Goal: Task Accomplishment & Management: Complete application form

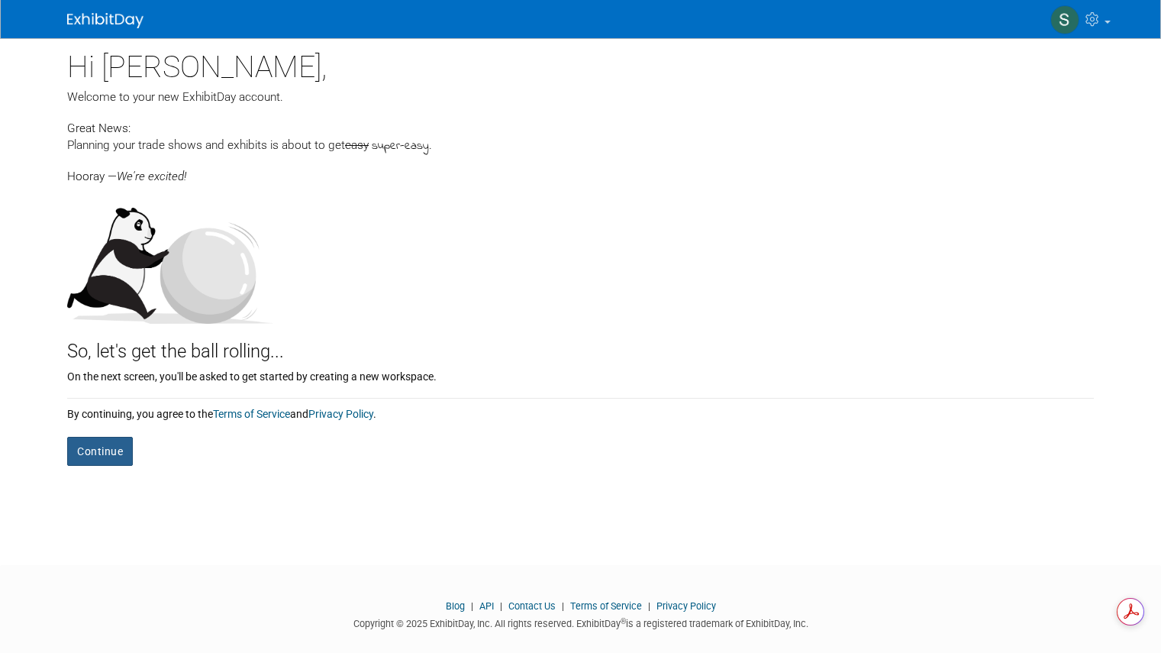
click at [85, 457] on button "Continue" at bounding box center [100, 451] width 66 height 29
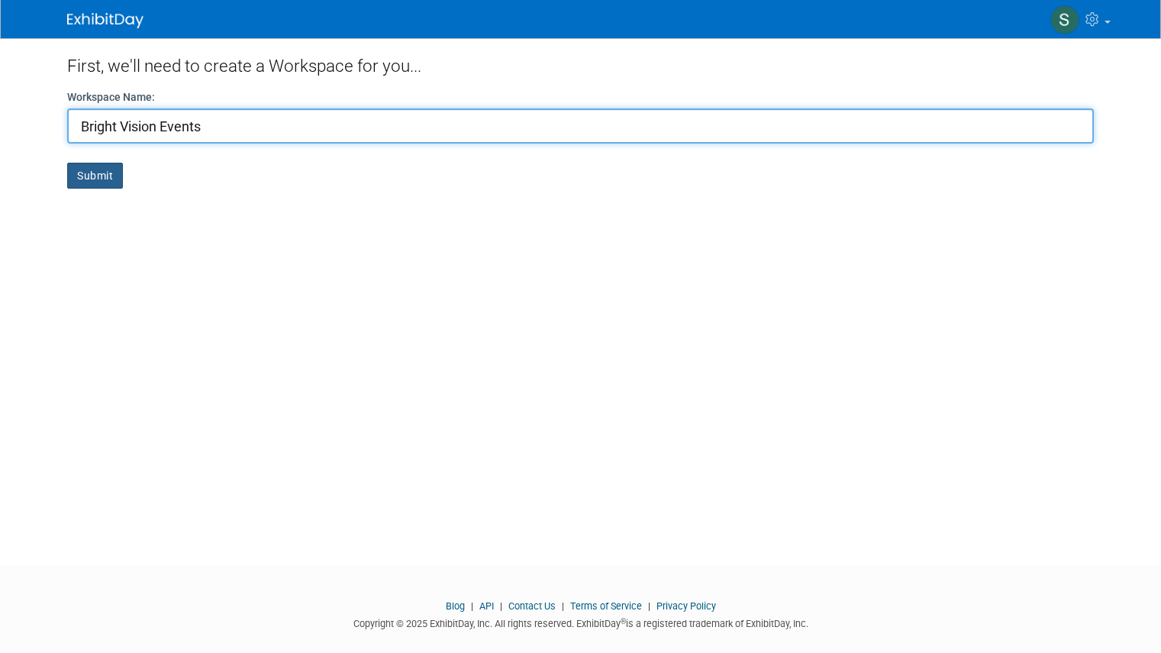
type input "Bright Vision Events"
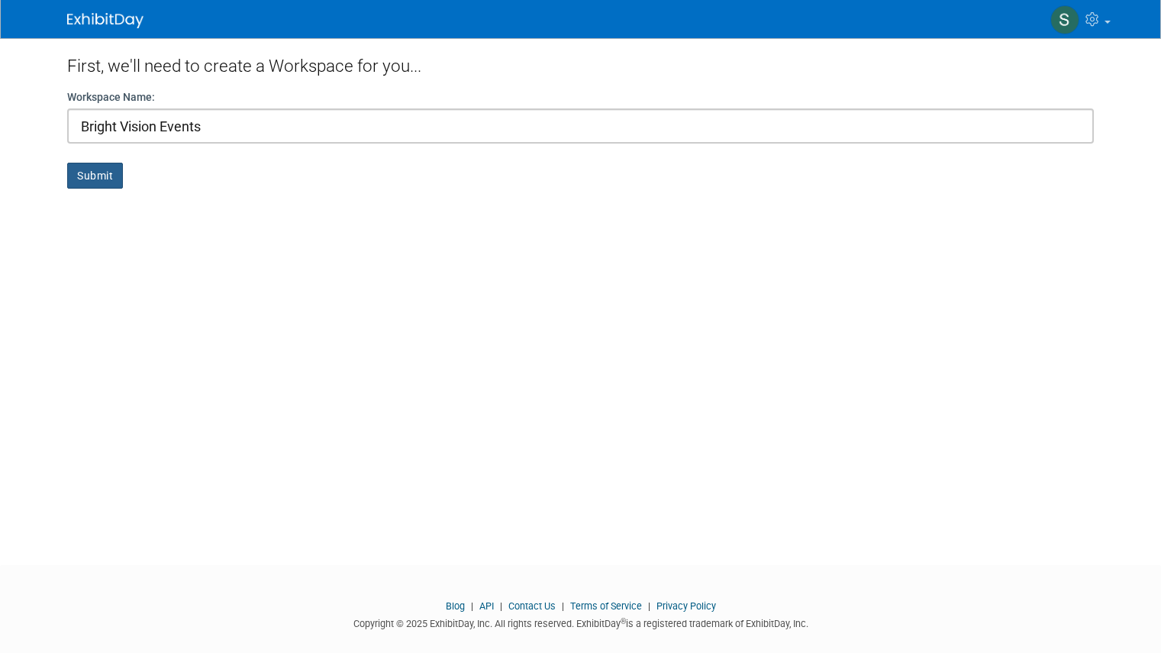
click at [77, 174] on button "Submit" at bounding box center [95, 176] width 56 height 26
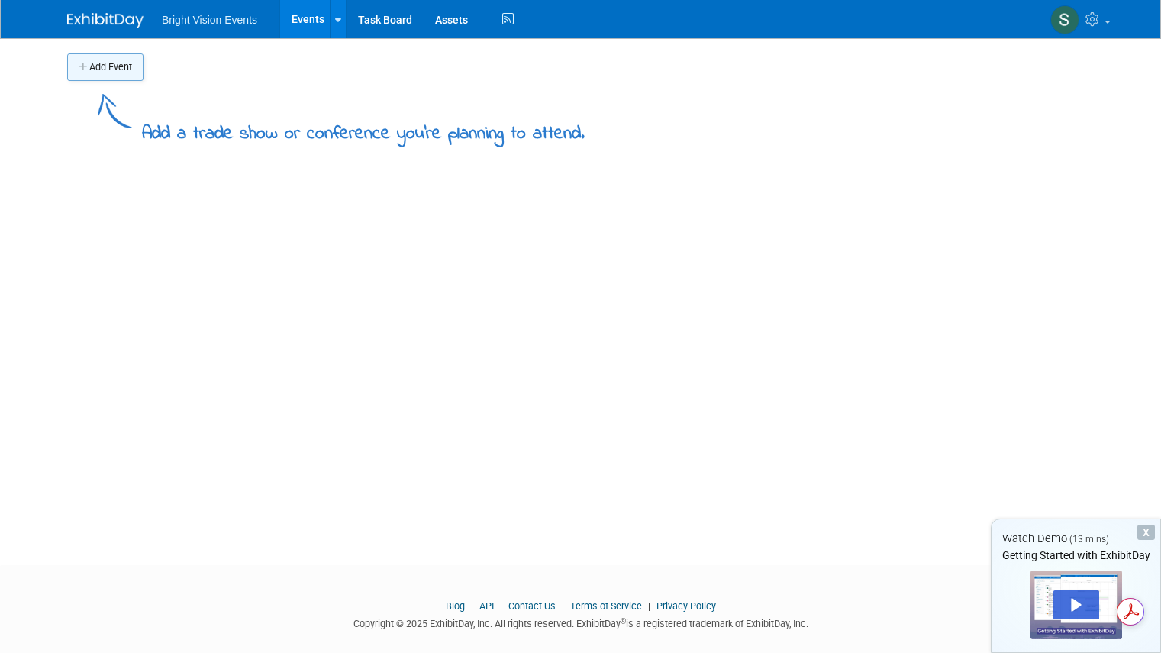
click at [91, 62] on button "Add Event" at bounding box center [105, 66] width 76 height 27
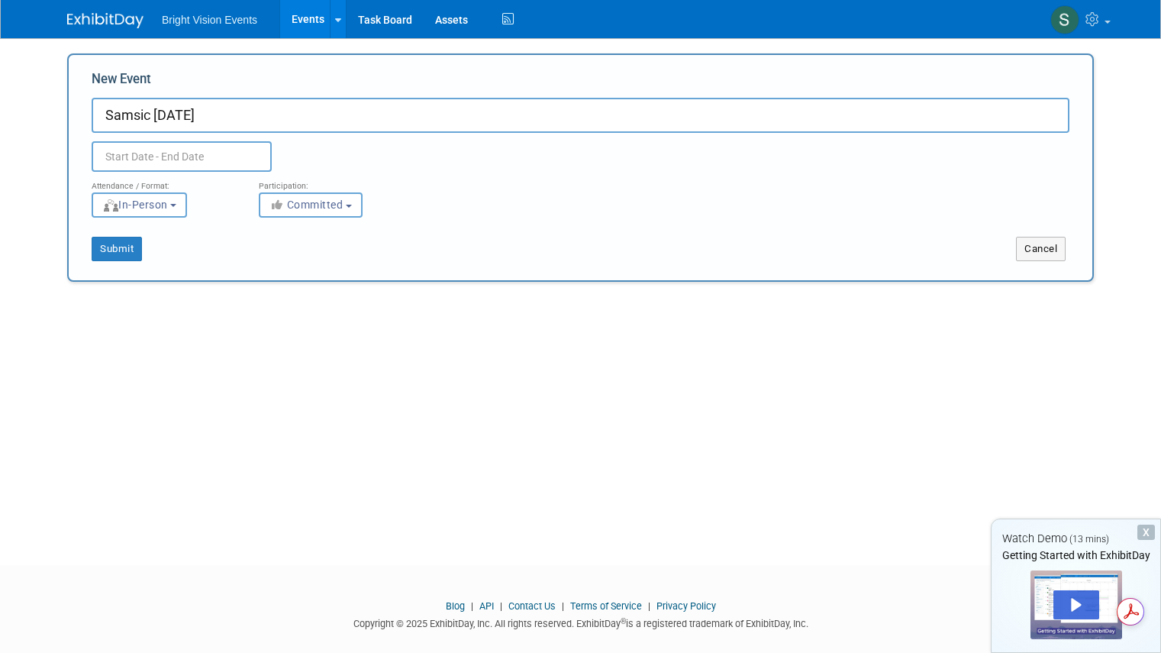
type input "Samsic [DATE]"
click at [121, 150] on input "text" at bounding box center [182, 156] width 180 height 31
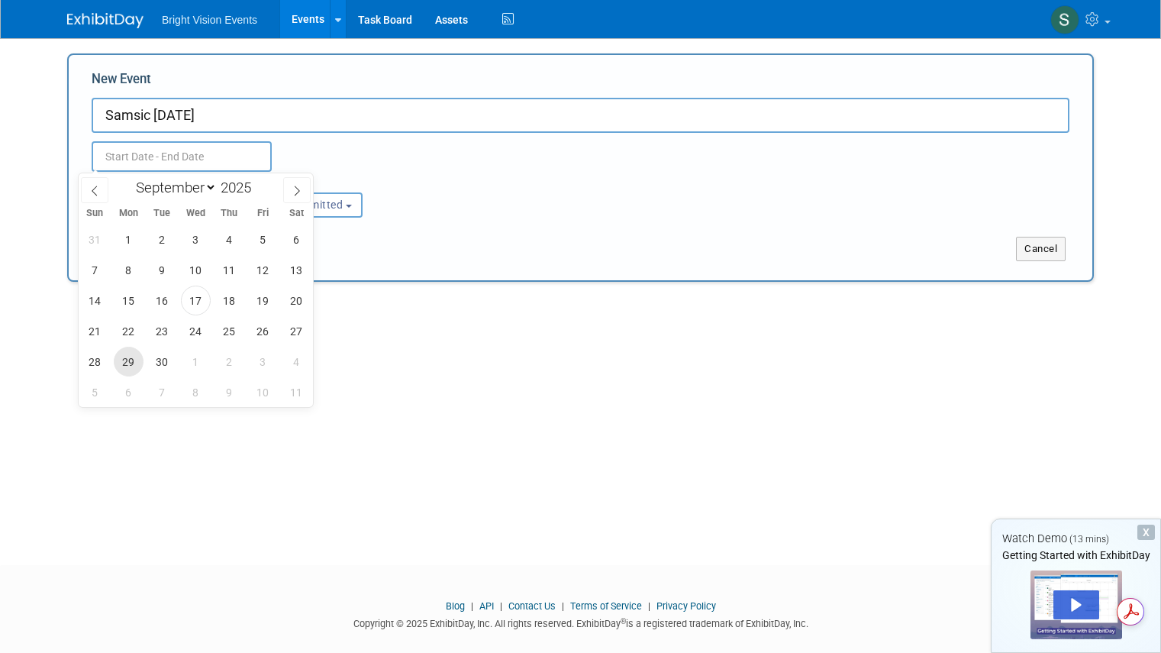
click at [115, 353] on span "29" at bounding box center [129, 362] width 30 height 30
click at [195, 361] on span "1" at bounding box center [196, 362] width 30 height 30
type input "Sep 29, 2025 to Oct 1, 2025"
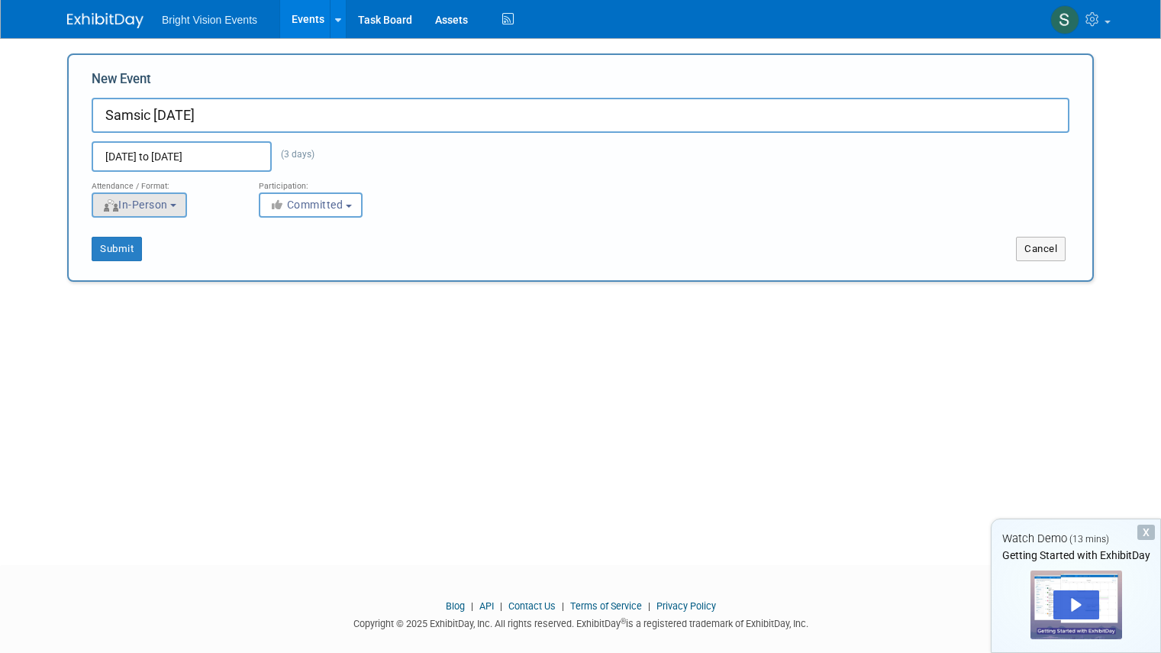
scroll to position [19, 0]
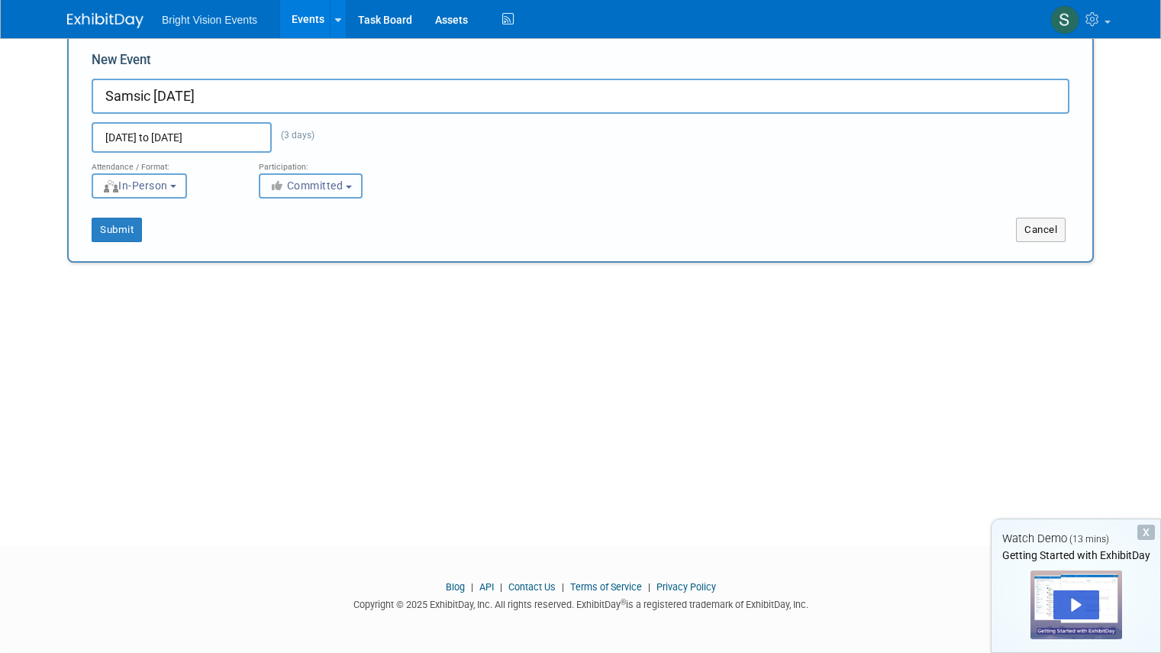
click at [293, 186] on span "Committed" at bounding box center [306, 185] width 74 height 12
click at [302, 213] on label "Committed" at bounding box center [317, 218] width 101 height 20
click at [273, 213] on input "Committed" at bounding box center [268, 218] width 10 height 10
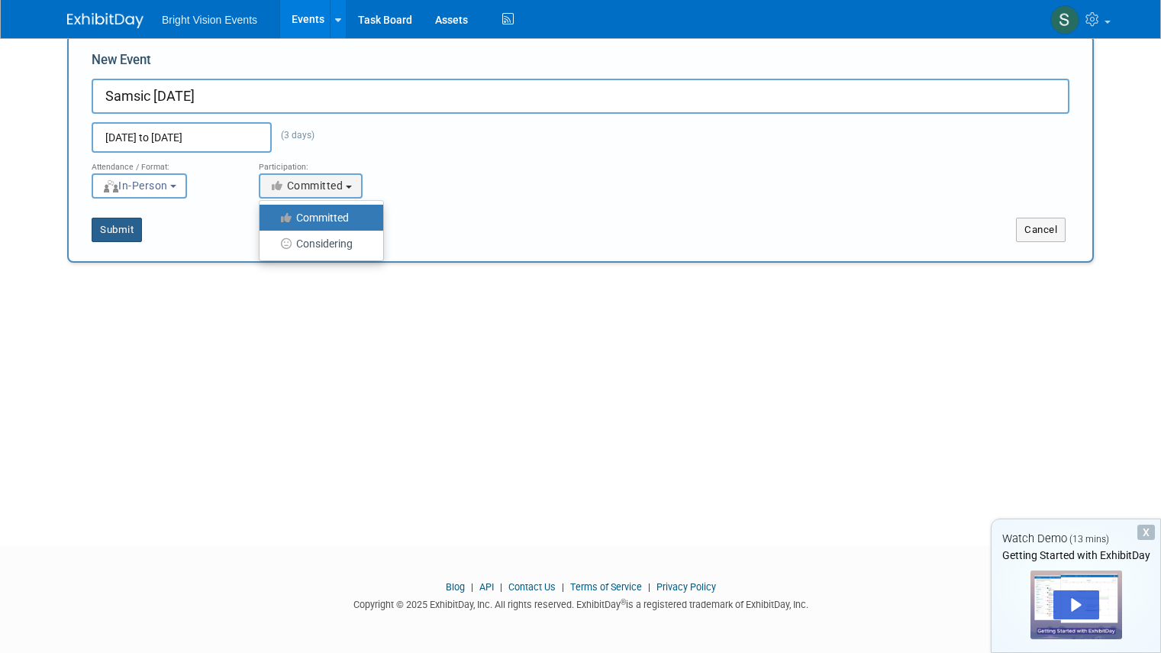
click at [114, 227] on button "Submit" at bounding box center [117, 230] width 50 height 24
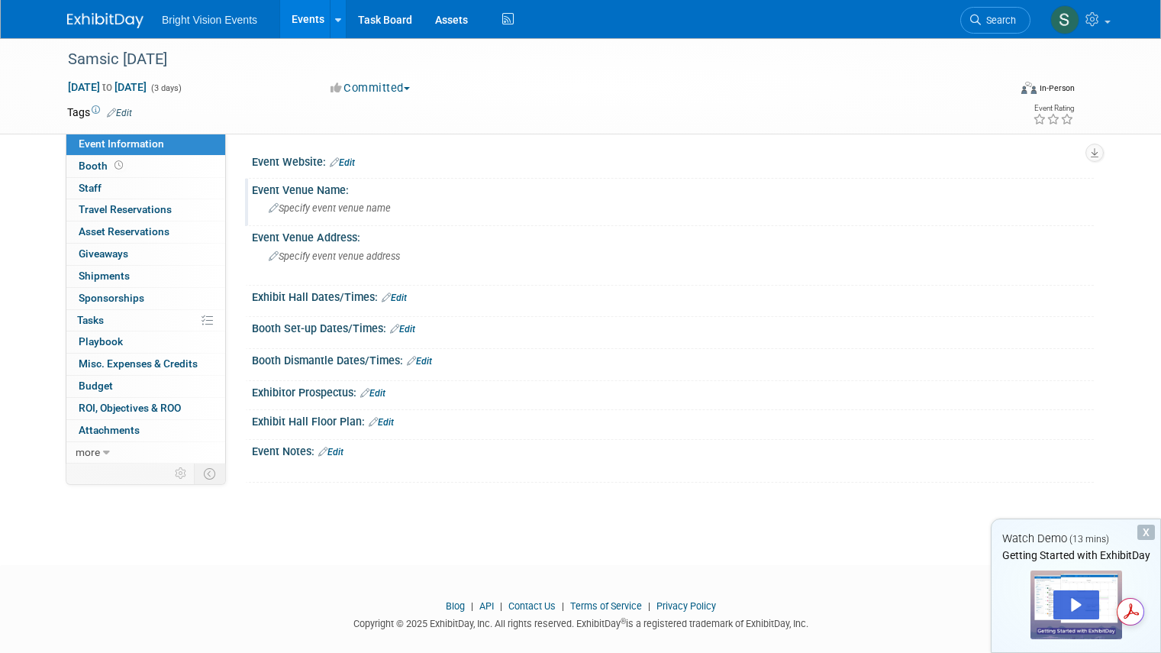
click at [332, 201] on div "Specify event venue name" at bounding box center [672, 208] width 819 height 24
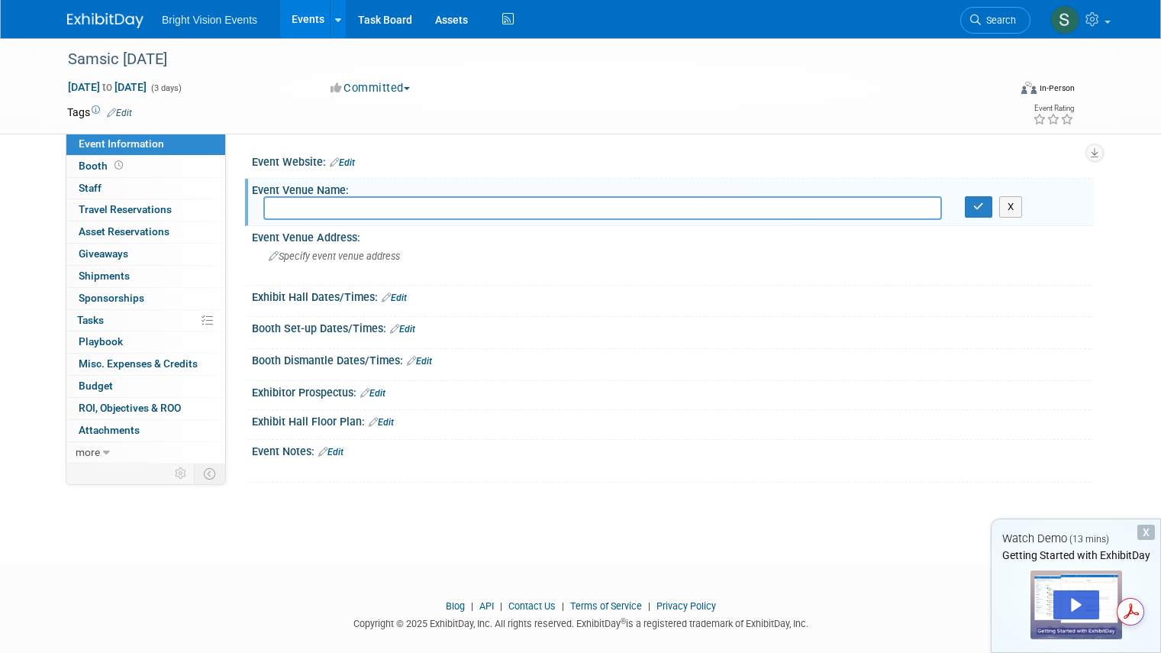
paste input "https://www.hyatt.com/hyatt-regency/en-US/lonch-hyatt-regency-london-the-church…"
type input "https://www.hyatt.com/hyatt-regency/en-US/lonch-hyatt-regency-london-the-church…"
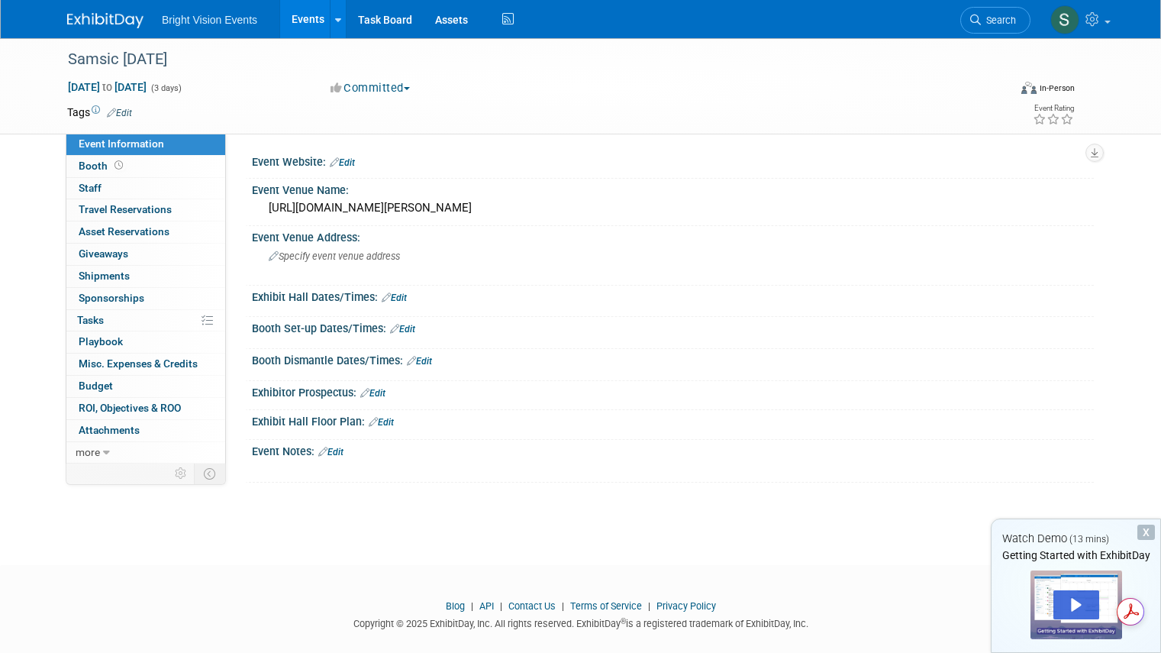
click at [1142, 530] on div "X" at bounding box center [1146, 531] width 18 height 15
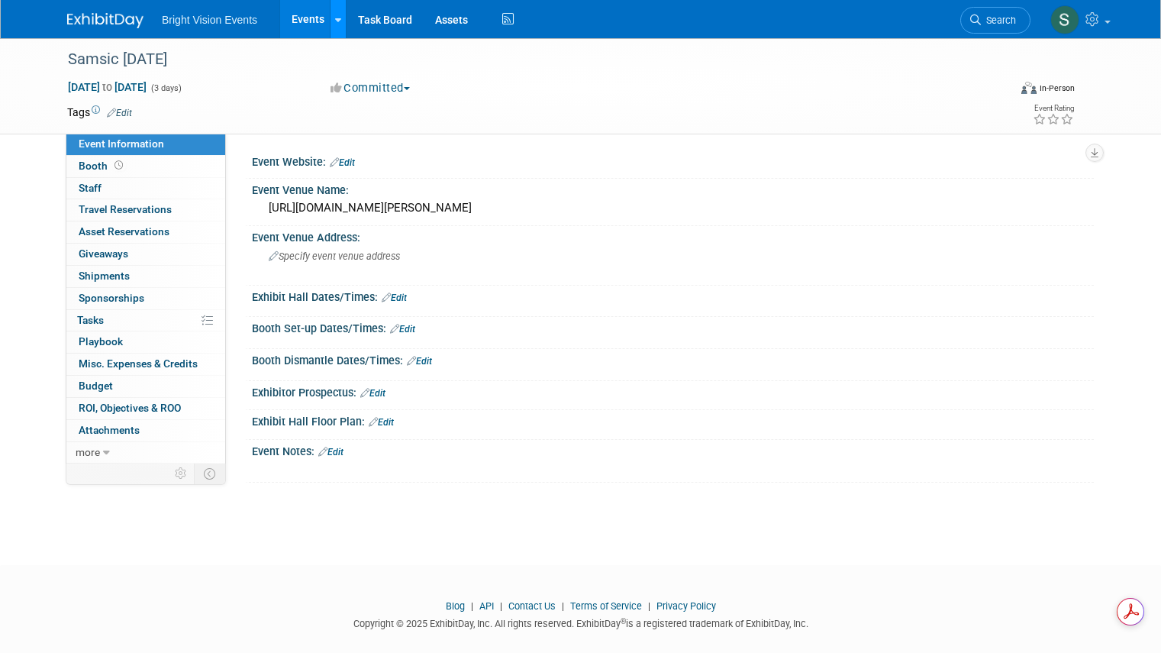
click at [335, 15] on icon at bounding box center [338, 20] width 6 height 10
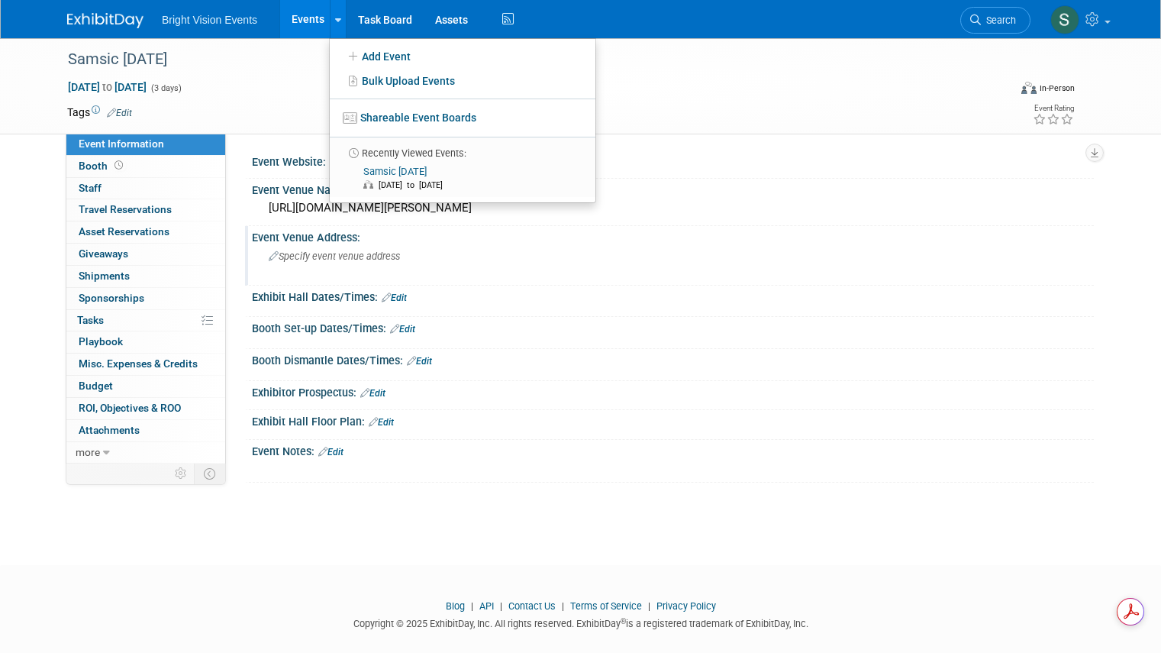
click at [650, 285] on div "Event Venue Address: Specify event venue address" at bounding box center [669, 255] width 849 height 59
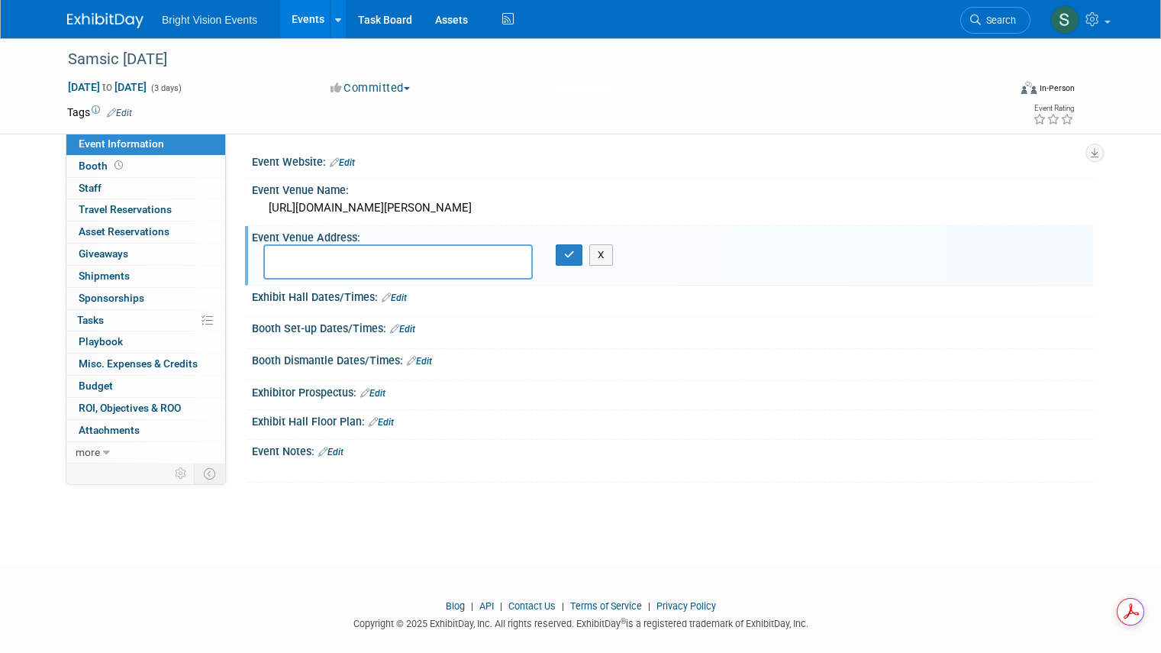
click at [766, 511] on div "Samsic September 2025 Sep 29, 2025 to Oct 1, 2025 (3 days) Sep 29, 2025 to Oct …" at bounding box center [580, 287] width 1161 height 499
